Goal: Task Accomplishment & Management: Manage account settings

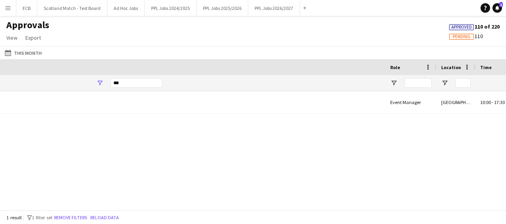
scroll to position [0, 479]
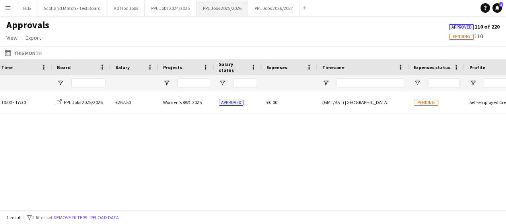
click at [211, 10] on button "PPL Jobs 2025/2026 Close" at bounding box center [222, 8] width 52 height 16
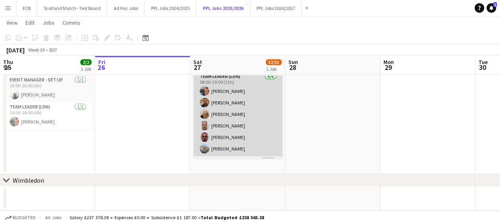
scroll to position [31, 0]
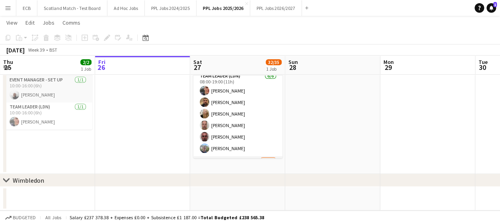
click at [224, 133] on app-card-role "Team Leader (LDN) [DATE] 08:00-19:00 (11h) [PERSON_NAME] [PERSON_NAME] [PERSON_…" at bounding box center [237, 114] width 89 height 85
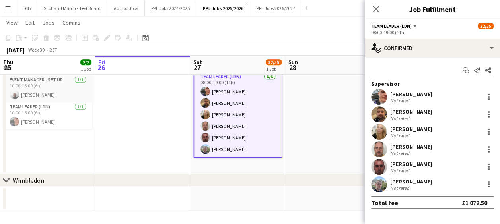
scroll to position [32, 0]
click at [489, 166] on div at bounding box center [489, 167] width 10 height 10
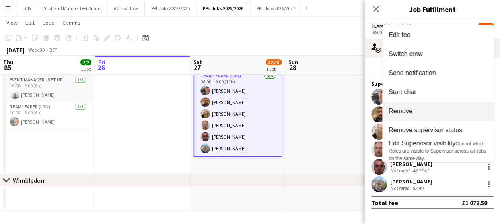
click at [408, 109] on span "Remove" at bounding box center [400, 111] width 24 height 7
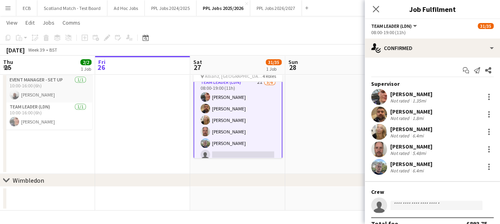
click at [321, 107] on app-date-cell at bounding box center [332, 105] width 95 height 137
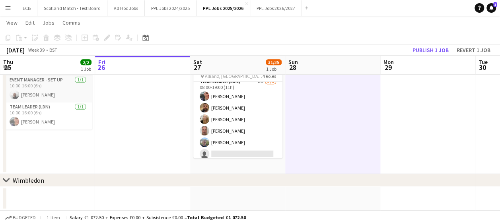
scroll to position [31, 0]
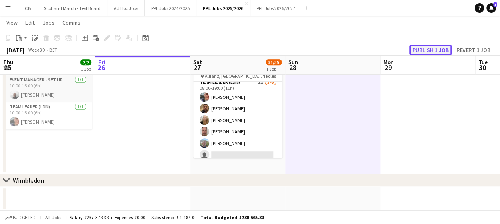
click at [432, 47] on button "Publish 1 job" at bounding box center [430, 50] width 43 height 10
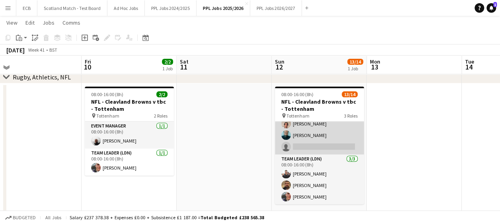
scroll to position [115, 0]
click at [314, 137] on app-card-role "Programme Seller (LDN) 3I 3A [DATE] 08:00-16:00 (8h) [PERSON_NAME] [PERSON_NAME…" at bounding box center [319, 89] width 89 height 131
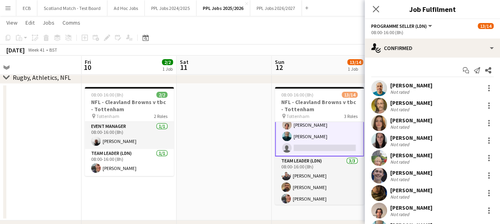
scroll to position [126, 0]
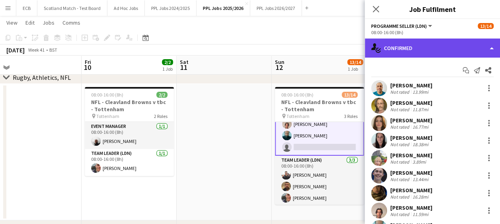
click at [422, 54] on div "single-neutral-actions-check-2 Confirmed" at bounding box center [432, 48] width 135 height 19
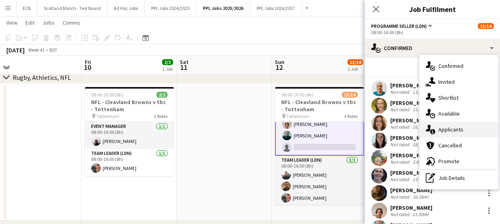
click at [444, 127] on span "Applicants" at bounding box center [450, 129] width 25 height 7
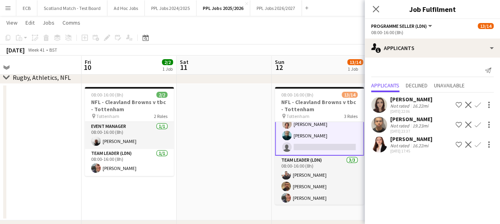
click at [469, 102] on app-icon "Decline" at bounding box center [468, 105] width 6 height 6
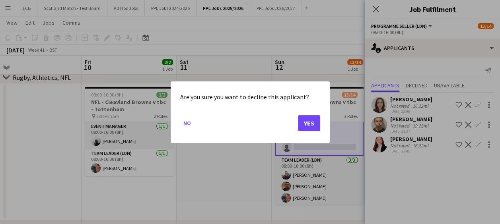
scroll to position [0, 0]
click at [308, 122] on button "Yes" at bounding box center [309, 123] width 22 height 16
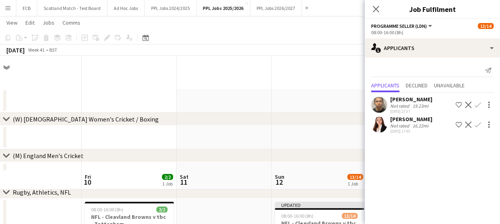
scroll to position [115, 0]
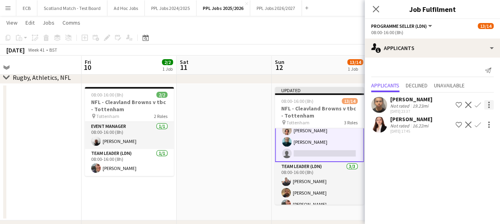
click at [489, 105] on div at bounding box center [489, 105] width 10 height 10
drag, startPoint x: 479, startPoint y: 103, endPoint x: 221, endPoint y: 117, distance: 258.8
click at [221, 117] on div at bounding box center [250, 112] width 500 height 224
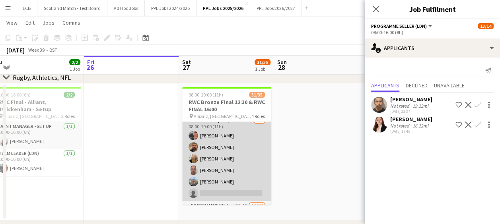
scroll to position [0, 0]
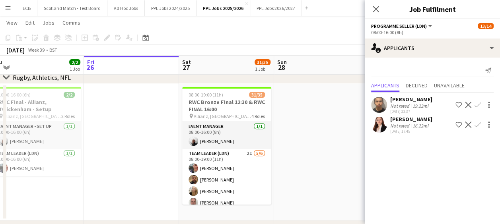
click at [423, 101] on div "[PERSON_NAME]" at bounding box center [411, 99] width 42 height 7
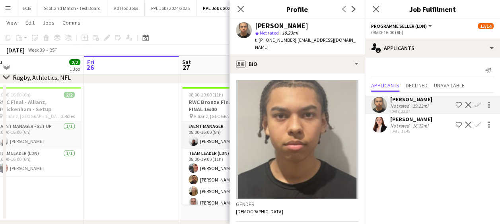
click at [423, 101] on div "[PERSON_NAME]" at bounding box center [411, 99] width 42 height 7
